Goal: Transaction & Acquisition: Download file/media

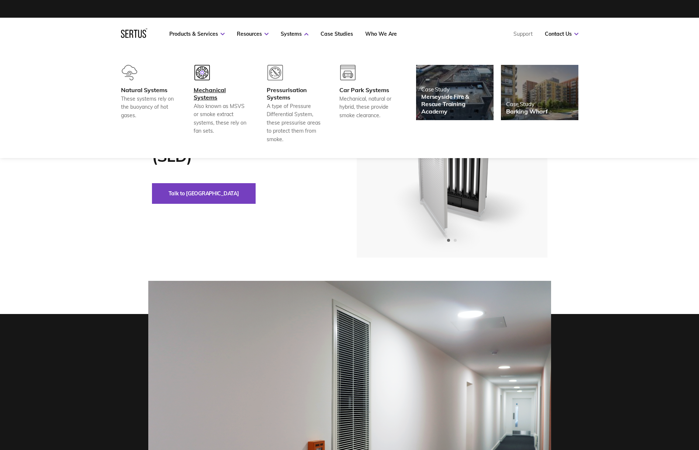
click at [209, 89] on div "Mechanical Systems" at bounding box center [221, 93] width 55 height 15
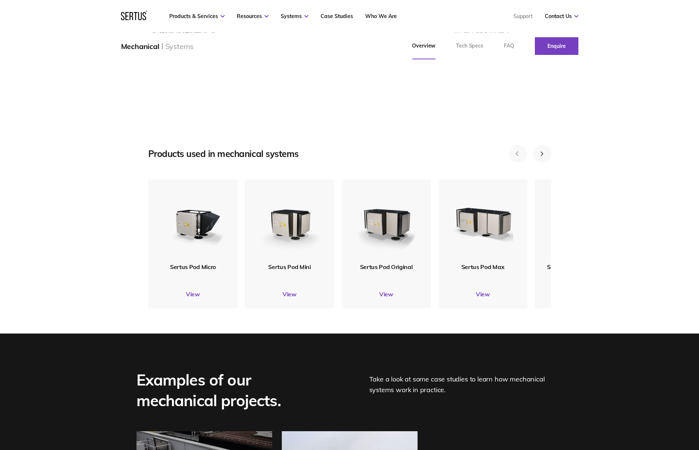
scroll to position [823, 0]
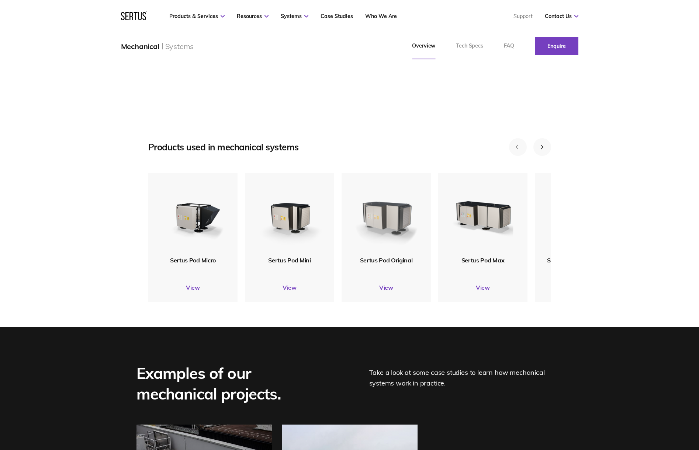
click at [387, 233] on img at bounding box center [385, 215] width 71 height 84
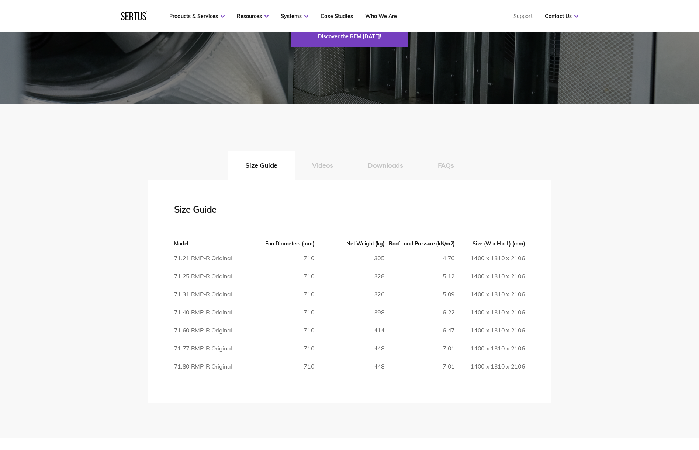
scroll to position [1206, 0]
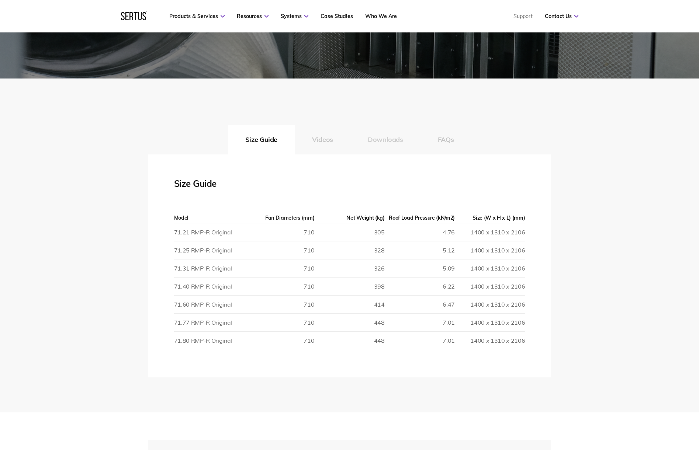
click at [389, 137] on button "Downloads" at bounding box center [385, 140] width 70 height 30
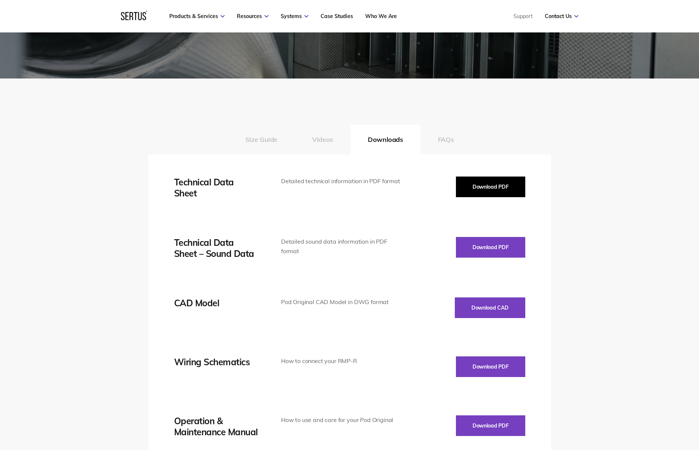
click at [489, 187] on button "Download PDF" at bounding box center [490, 187] width 69 height 21
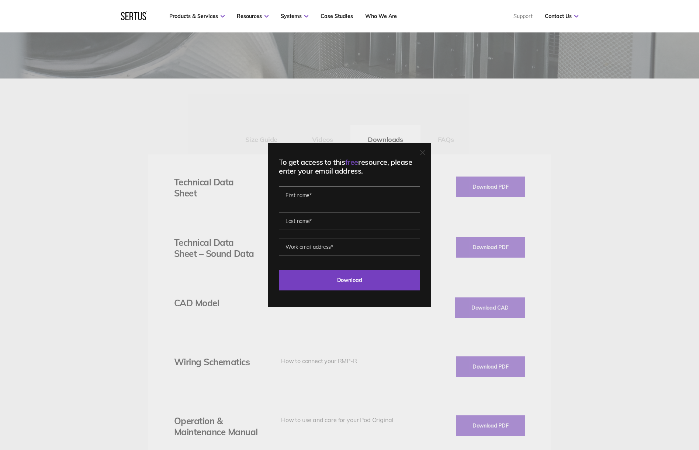
click at [333, 197] on input "text" at bounding box center [349, 196] width 141 height 18
type input "[PERSON_NAME]"
click at [326, 219] on input "text" at bounding box center [349, 221] width 141 height 18
type input "[PERSON_NAME]"
click at [334, 248] on input "email" at bounding box center [349, 247] width 141 height 18
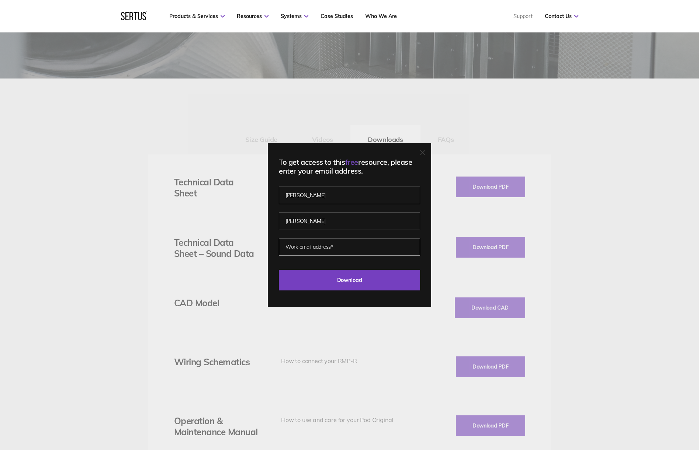
type input "[PERSON_NAME][EMAIL_ADDRESS][DOMAIN_NAME]"
click at [343, 280] on input "Download" at bounding box center [349, 280] width 141 height 21
